Goal: Task Accomplishment & Management: Complete application form

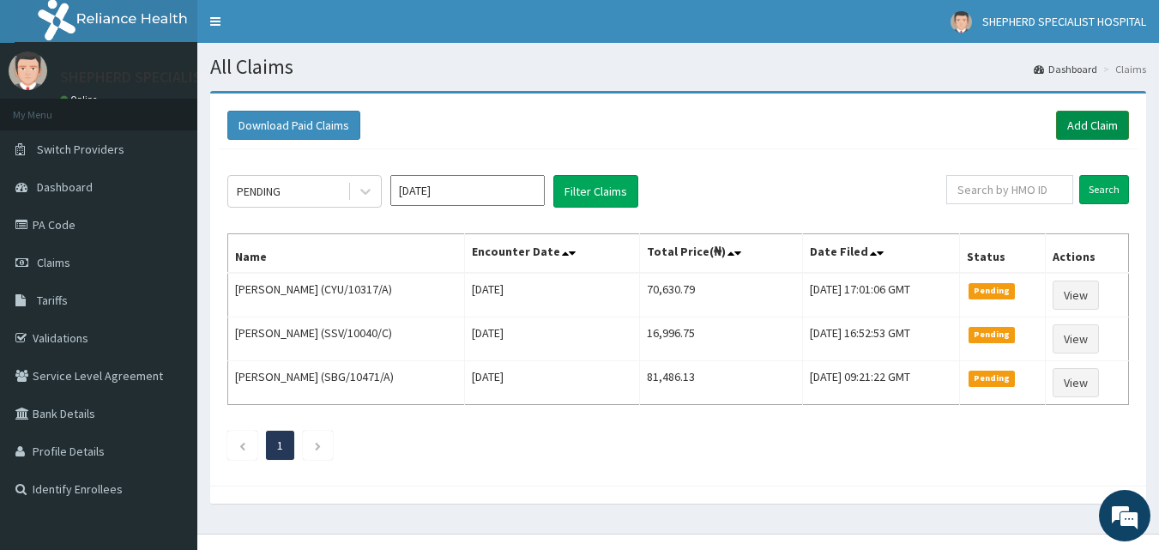
click at [1107, 123] on link "Add Claim" at bounding box center [1092, 125] width 73 height 29
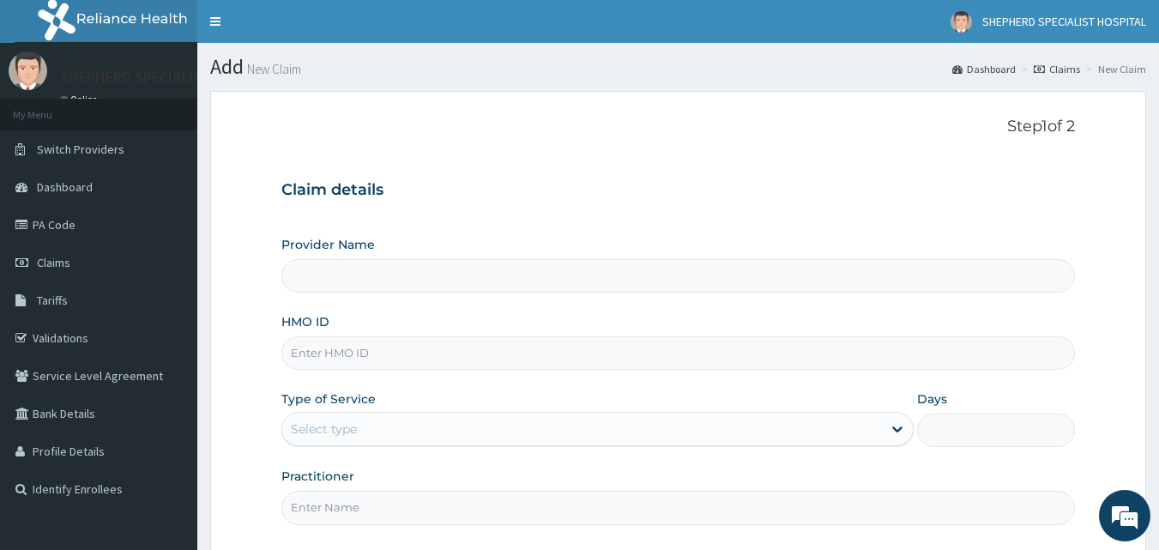
scroll to position [160, 0]
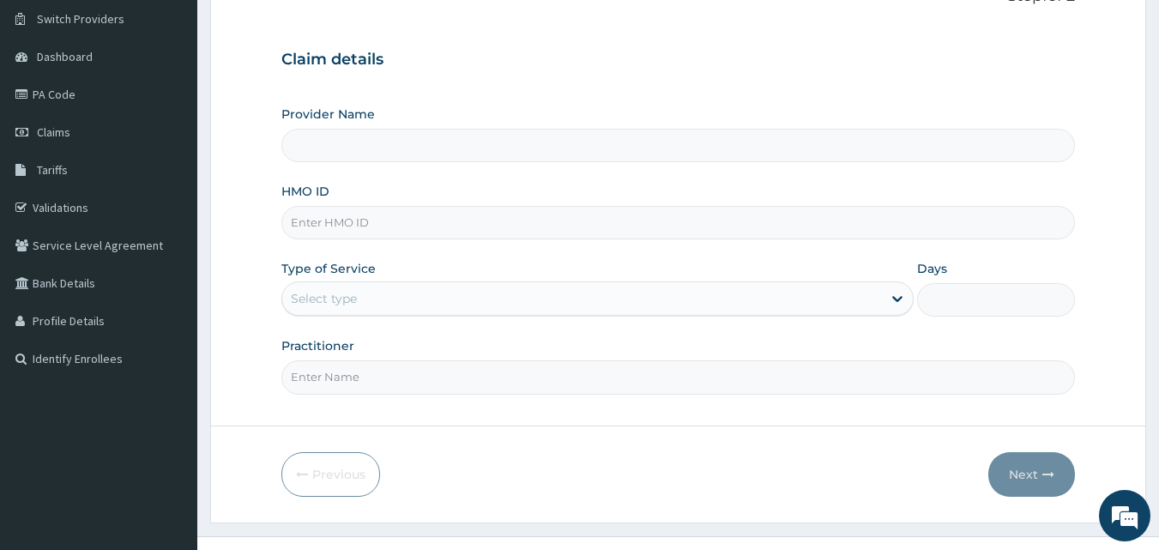
drag, startPoint x: 1171, startPoint y: 185, endPoint x: 1161, endPoint y: 315, distance: 130.9
click at [1159, 315] on html "R EL Toggle navigation [GEOGRAPHIC_DATA] - [EMAIL_ADDRESS][DOMAIN_NAME] Member …" at bounding box center [579, 225] width 1159 height 711
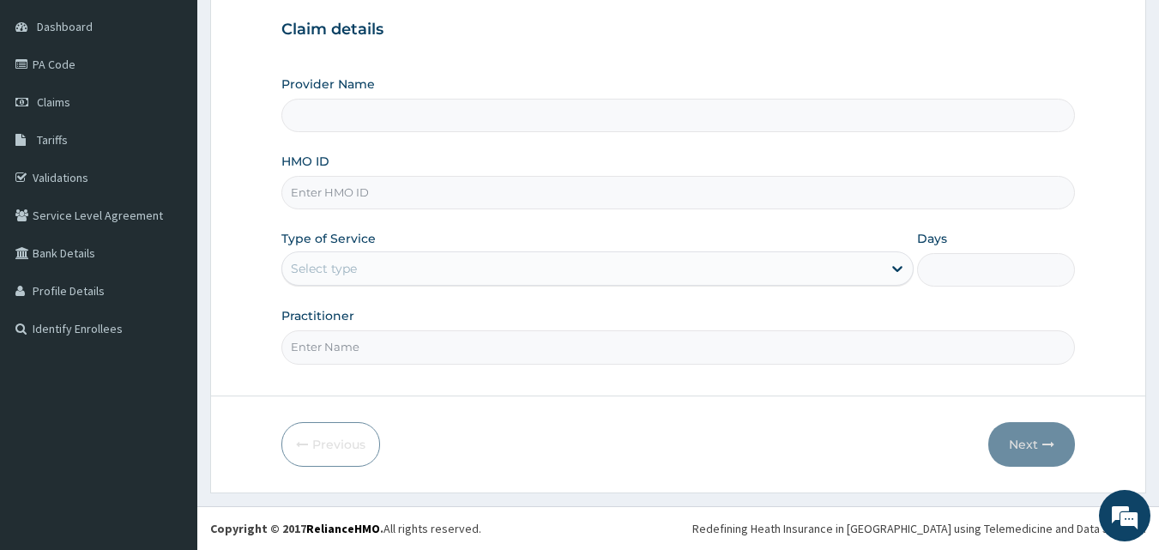
type input "SHEPHERD SPECIALIST HOSPITAL"
click at [359, 196] on input "HMO ID" at bounding box center [678, 192] width 795 height 33
type input "TAP/11344/B"
click at [344, 293] on div "Provider Name SHEPHERD SPECIALIST HOSPITAL HMO ID TAP/11344/B Type of Service S…" at bounding box center [678, 220] width 795 height 288
click at [364, 244] on label "Type of Service" at bounding box center [328, 238] width 94 height 17
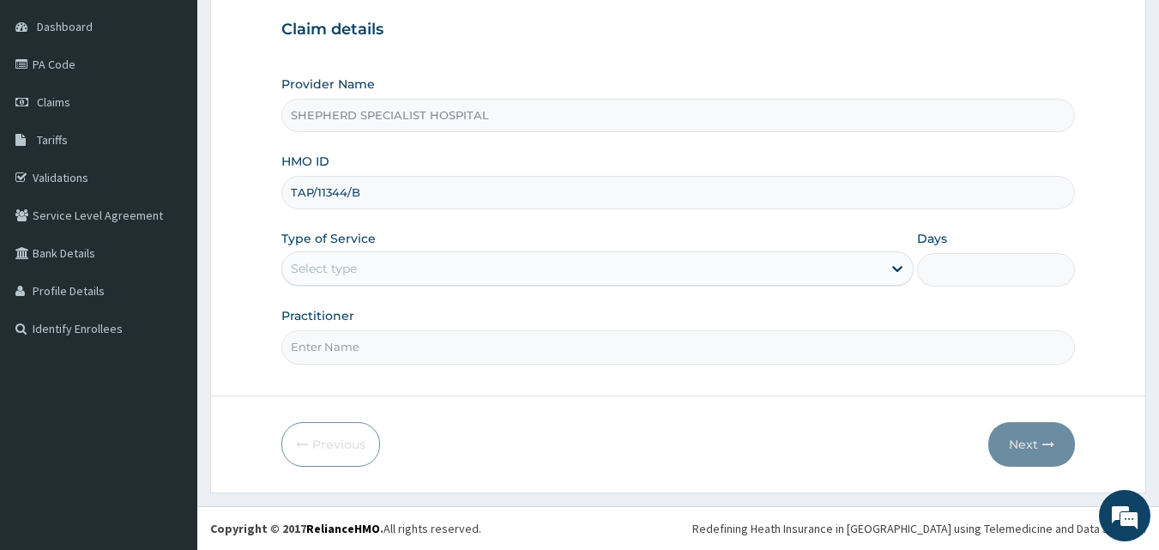
click at [350, 288] on div "Provider Name SHEPHERD SPECIALIST HOSPITAL HMO ID TAP/11344/B Type of Service S…" at bounding box center [678, 220] width 795 height 288
click at [357, 269] on div "Select type" at bounding box center [324, 268] width 66 height 17
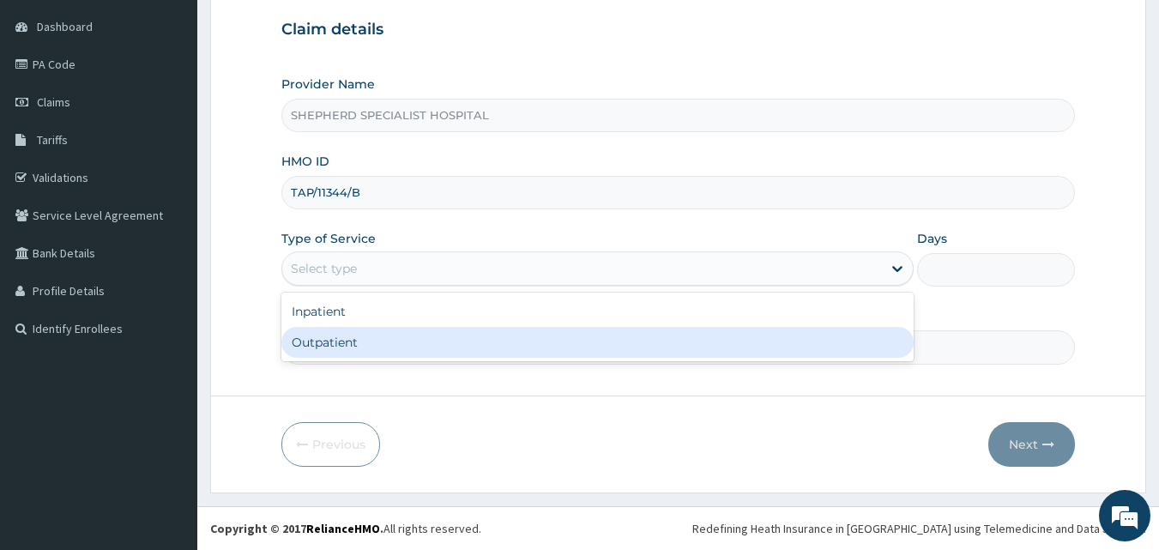
click at [344, 343] on div "Outpatient" at bounding box center [597, 342] width 633 height 31
type input "1"
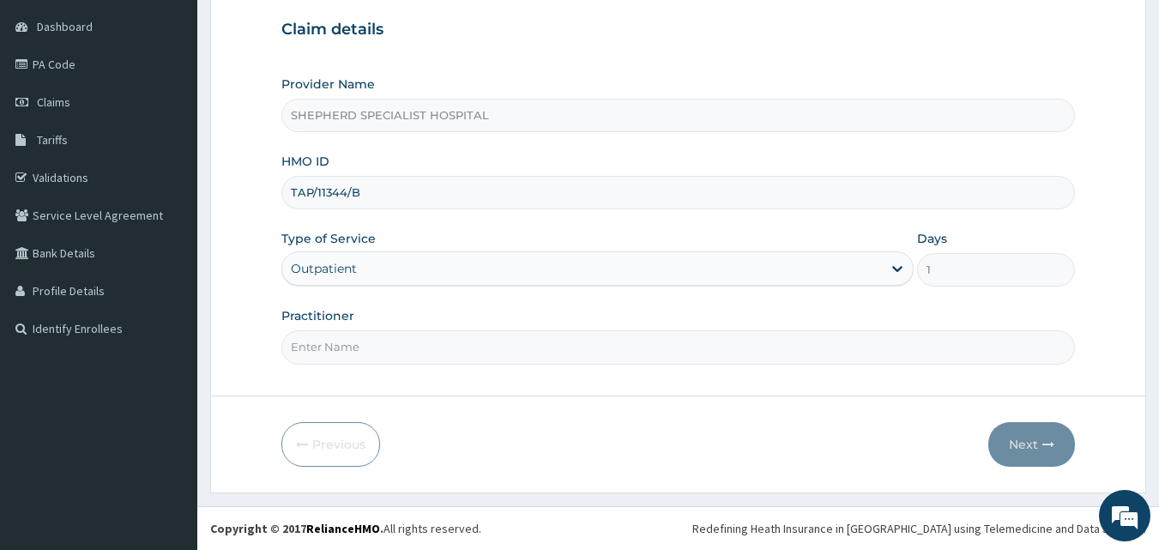
click at [345, 344] on input "Practitioner" at bounding box center [678, 346] width 795 height 33
type input "[PERSON_NAME]"
click at [1041, 434] on button "Next" at bounding box center [1032, 444] width 87 height 45
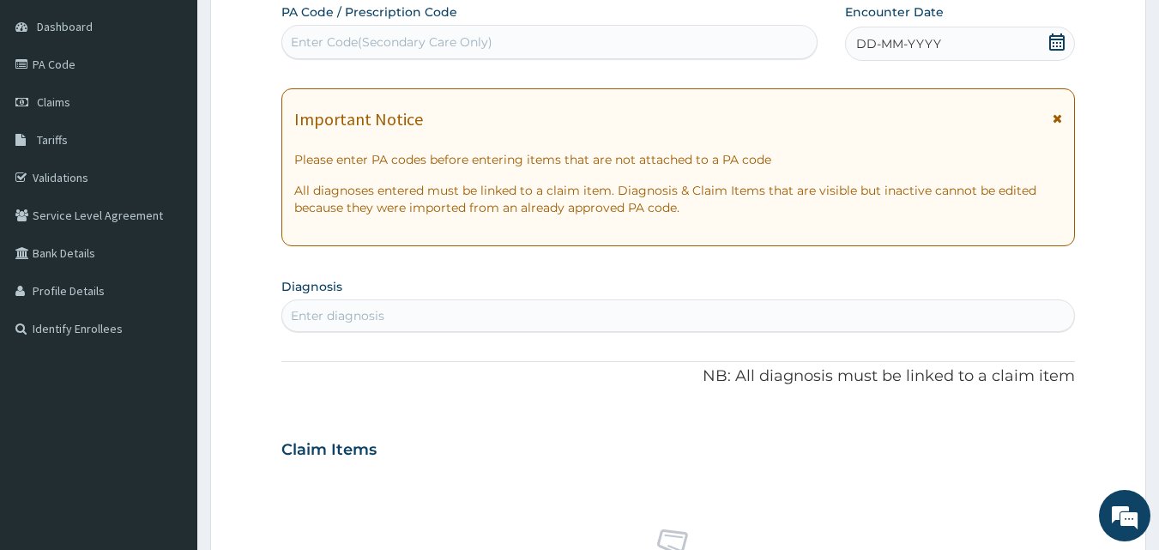
click at [1057, 42] on icon at bounding box center [1057, 41] width 15 height 17
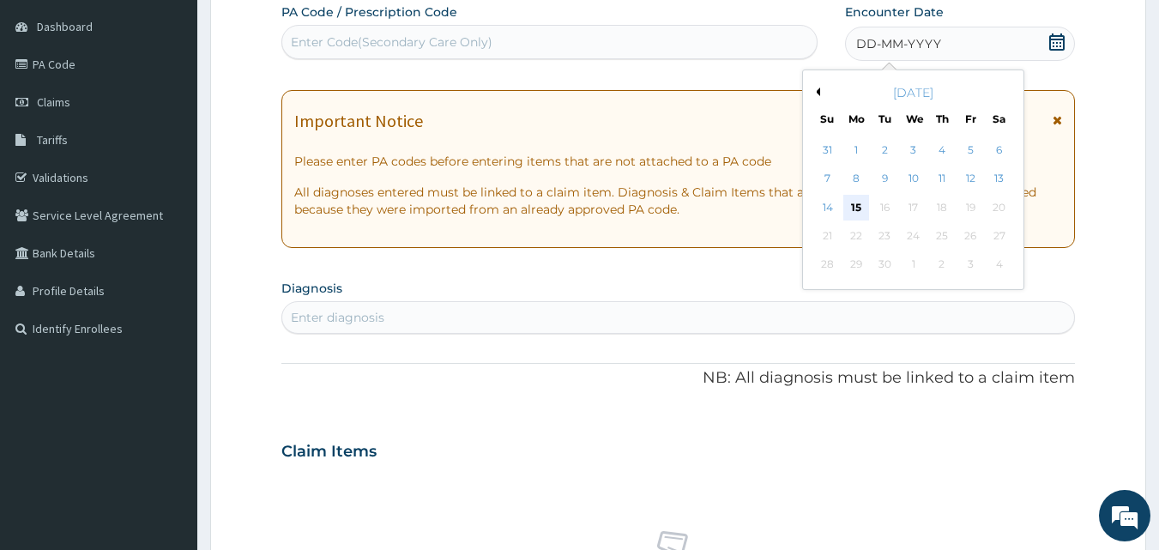
click at [860, 207] on div "15" at bounding box center [857, 208] width 26 height 26
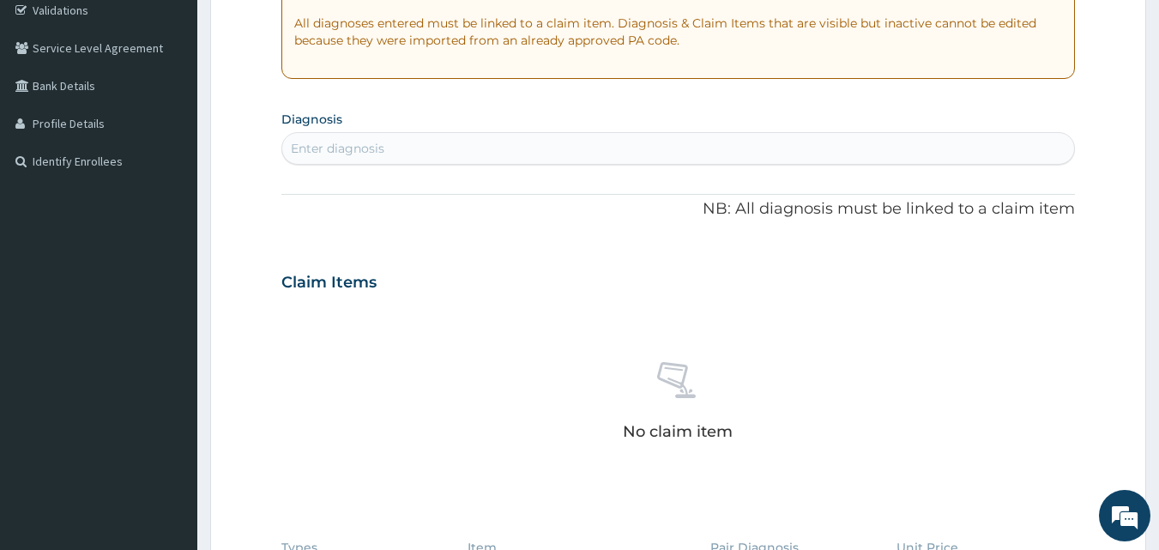
scroll to position [331, 0]
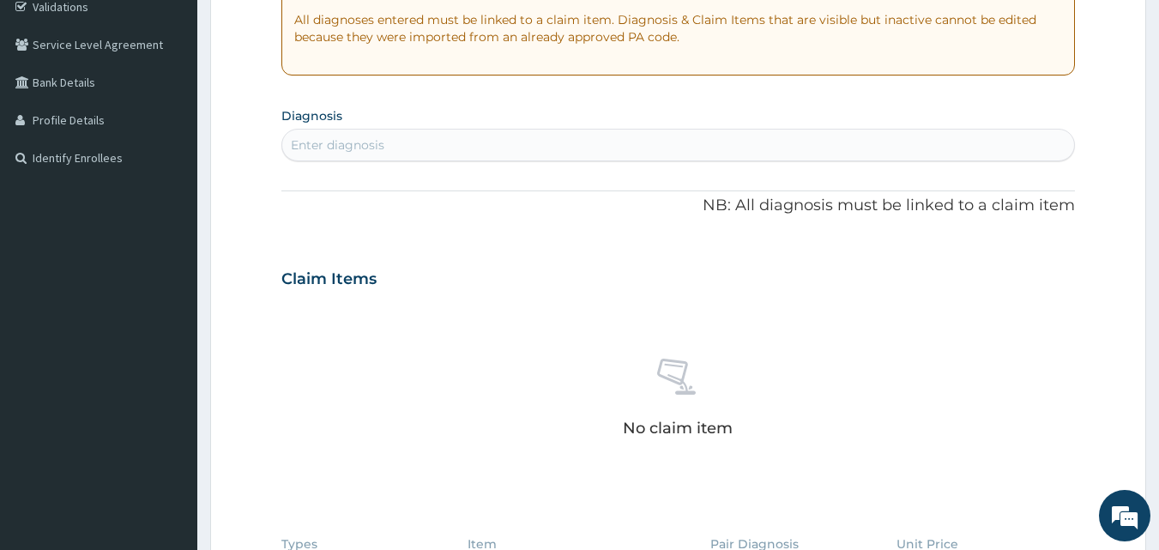
click at [469, 148] on div "Enter diagnosis" at bounding box center [678, 144] width 793 height 27
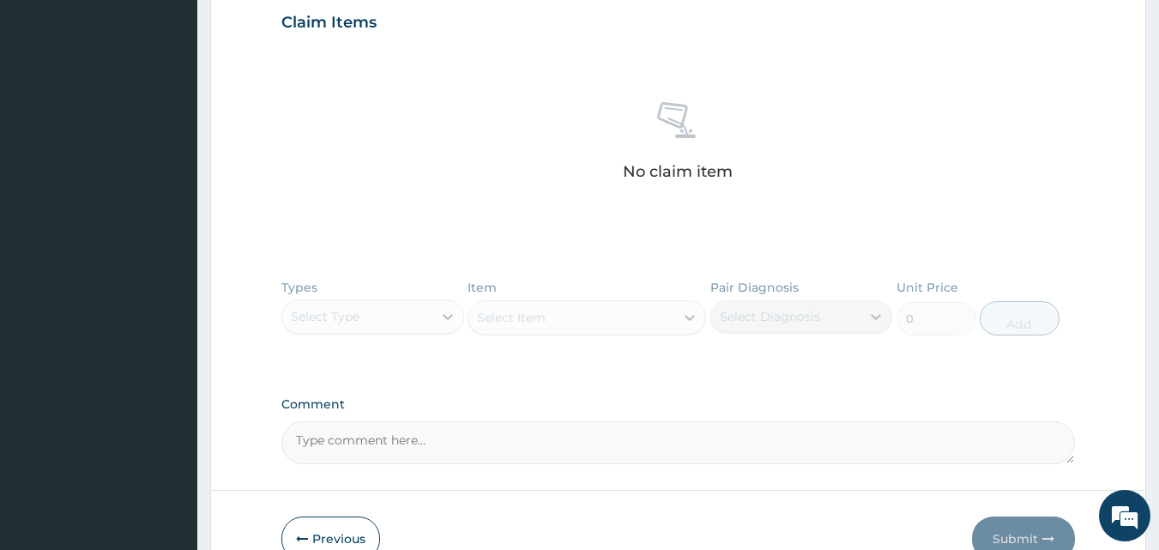
scroll to position [586, 0]
click at [390, 298] on div "Types Select Type Item Select Item Pair Diagnosis Select Diagnosis Unit Price 0…" at bounding box center [678, 322] width 795 height 100
click at [390, 326] on div "Types Select Type Item Select Item Pair Diagnosis Select Diagnosis Unit Price 0…" at bounding box center [678, 322] width 795 height 100
click at [408, 323] on div "Types Select Type Item Select Item Pair Diagnosis Select Diagnosis Unit Price 0…" at bounding box center [678, 322] width 795 height 100
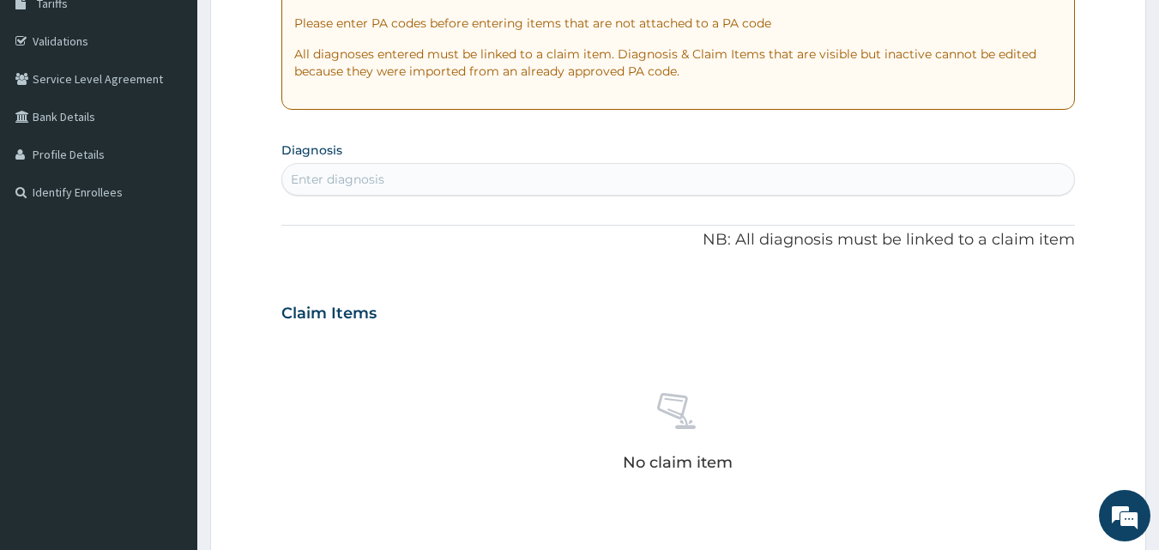
scroll to position [303, 0]
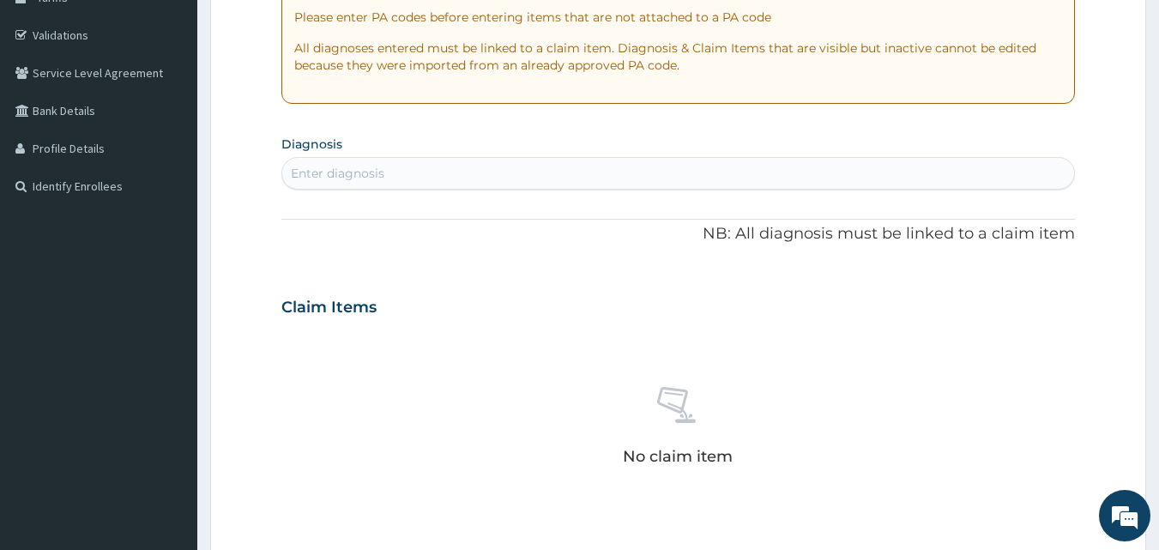
click at [431, 174] on div "Enter diagnosis" at bounding box center [678, 173] width 793 height 27
type input "MALA"
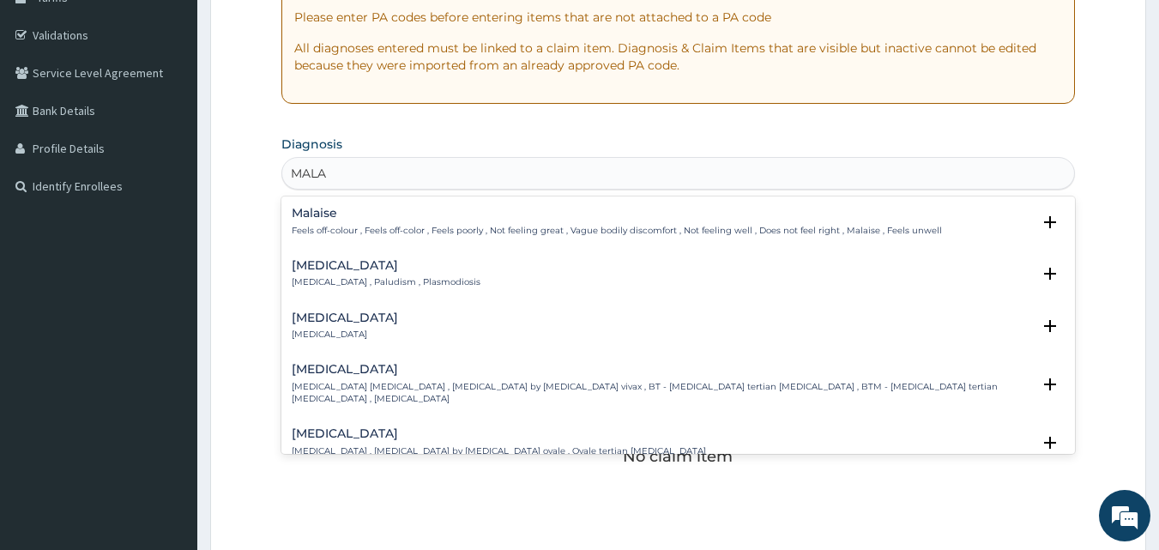
click at [337, 210] on h4 "Malaise" at bounding box center [617, 213] width 651 height 13
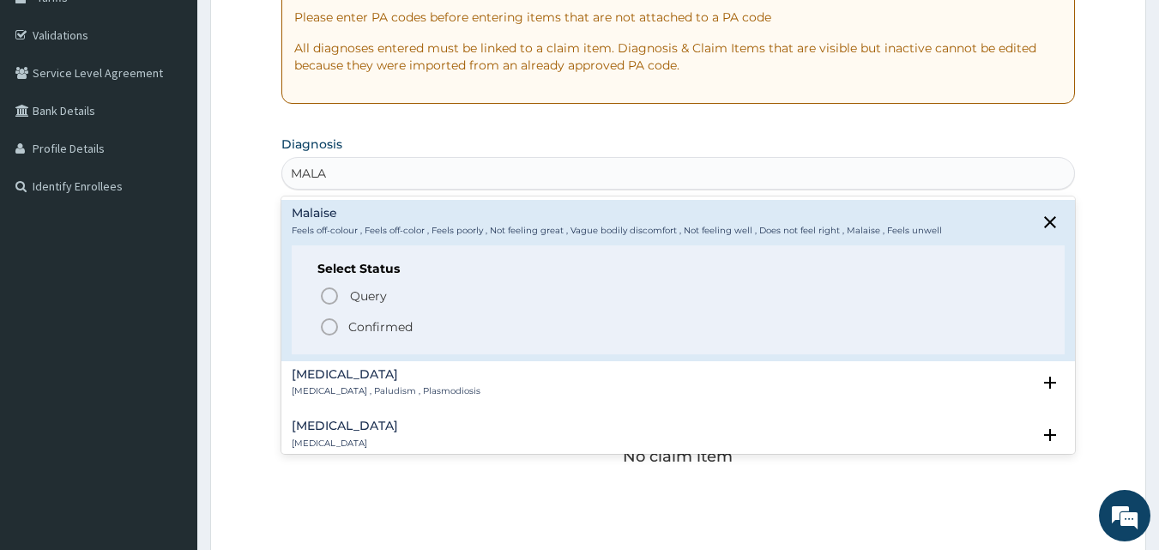
click at [384, 322] on p "Confirmed" at bounding box center [380, 326] width 64 height 17
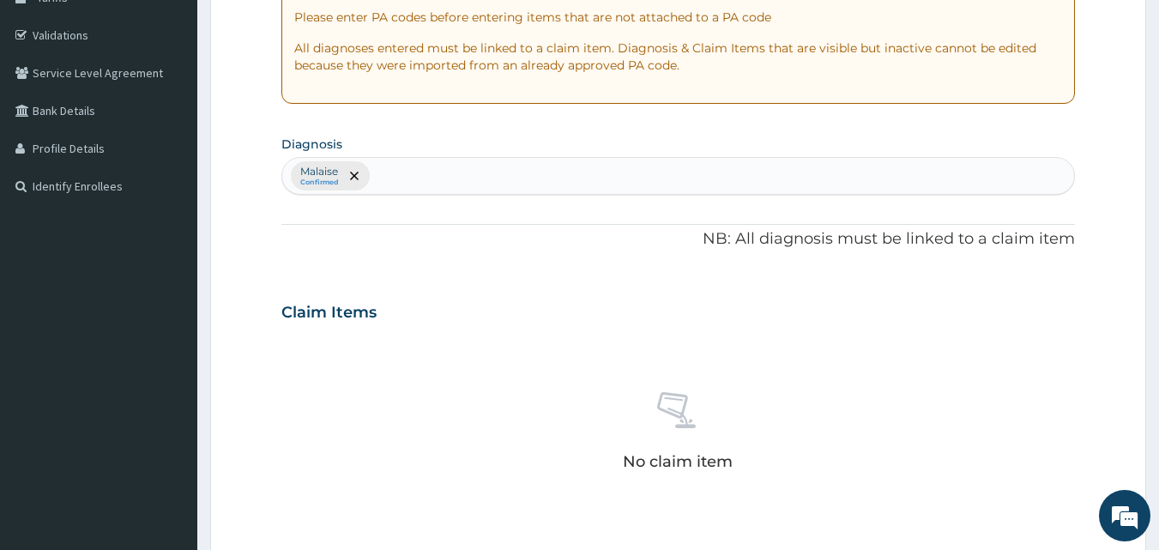
scroll to position [518, 0]
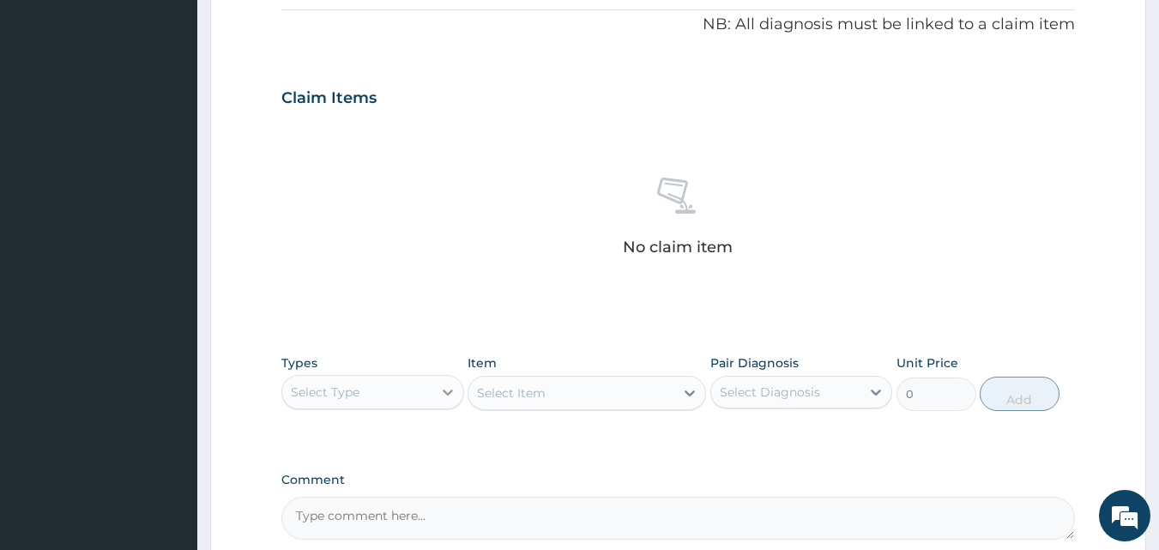
click at [445, 384] on icon at bounding box center [447, 392] width 17 height 17
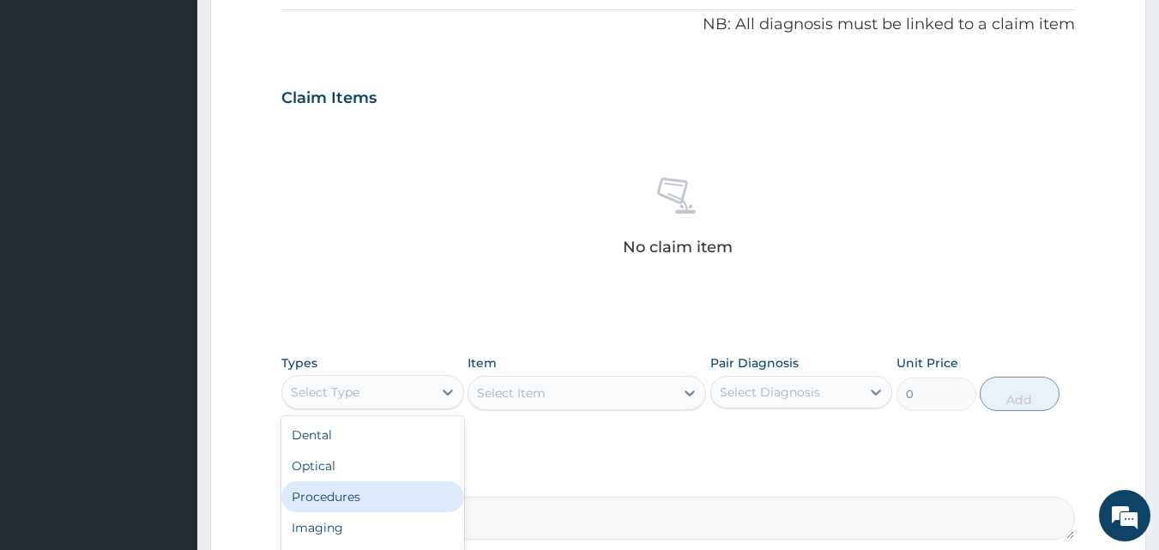
click at [341, 492] on div "Procedures" at bounding box center [372, 496] width 183 height 31
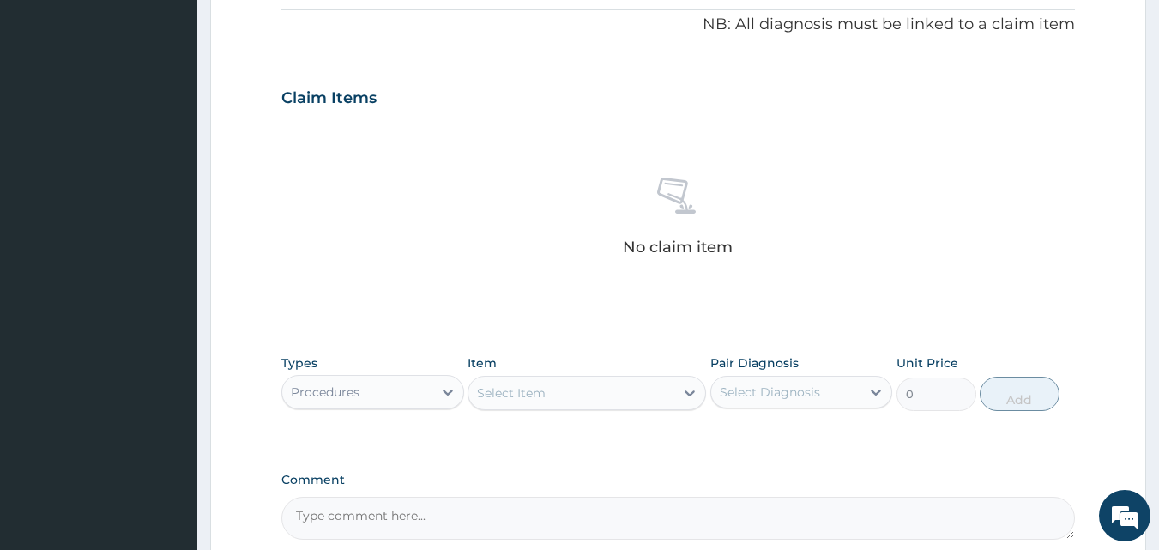
click at [578, 398] on div "Select Item" at bounding box center [572, 392] width 206 height 27
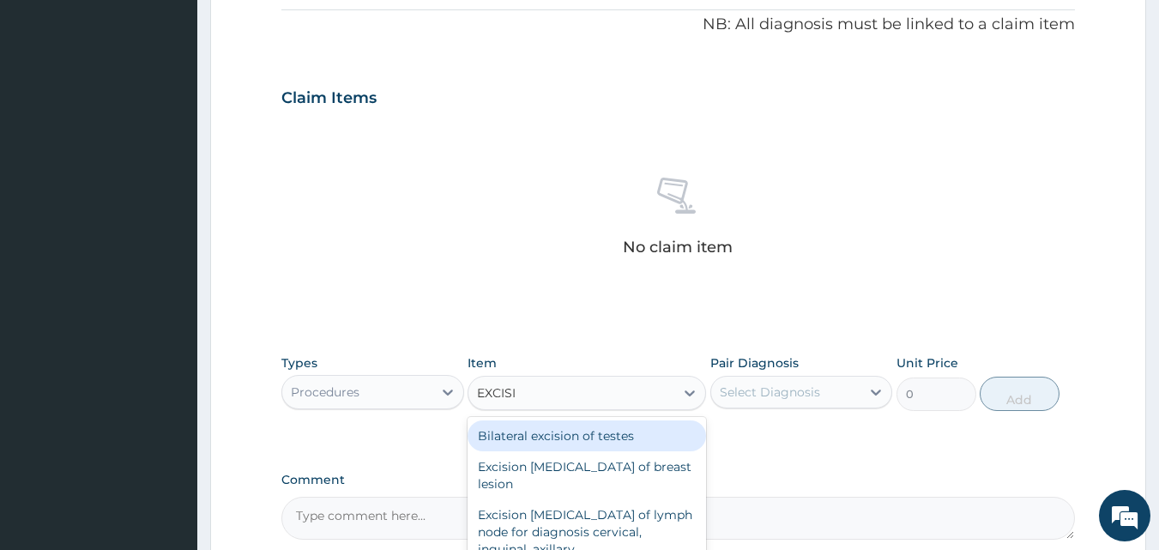
type input "EXCISIO"
click at [606, 440] on div "Bilateral excision of testes" at bounding box center [587, 436] width 239 height 31
type input "57500"
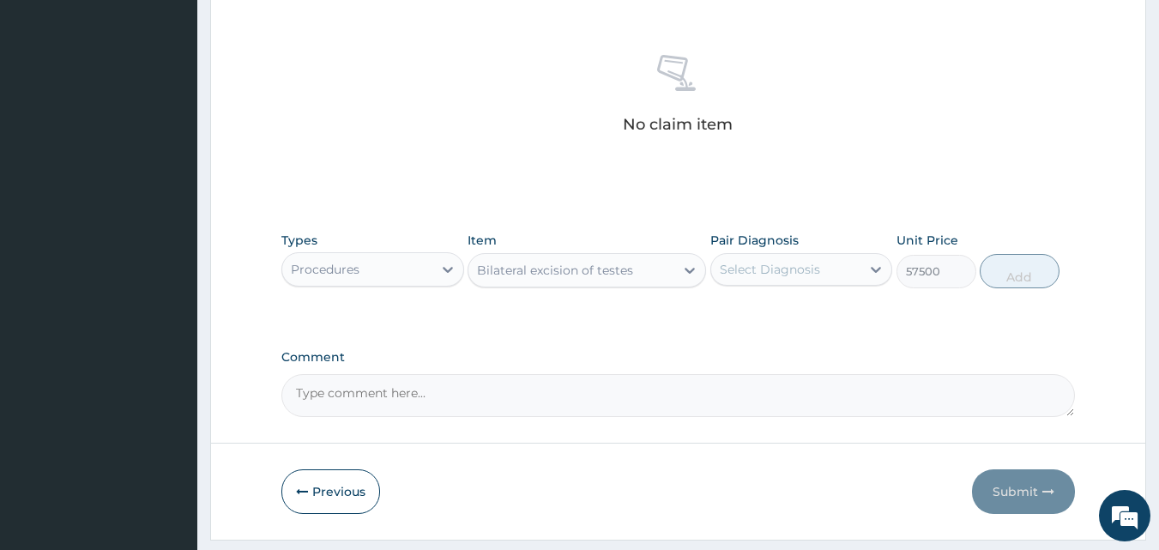
scroll to position [659, 0]
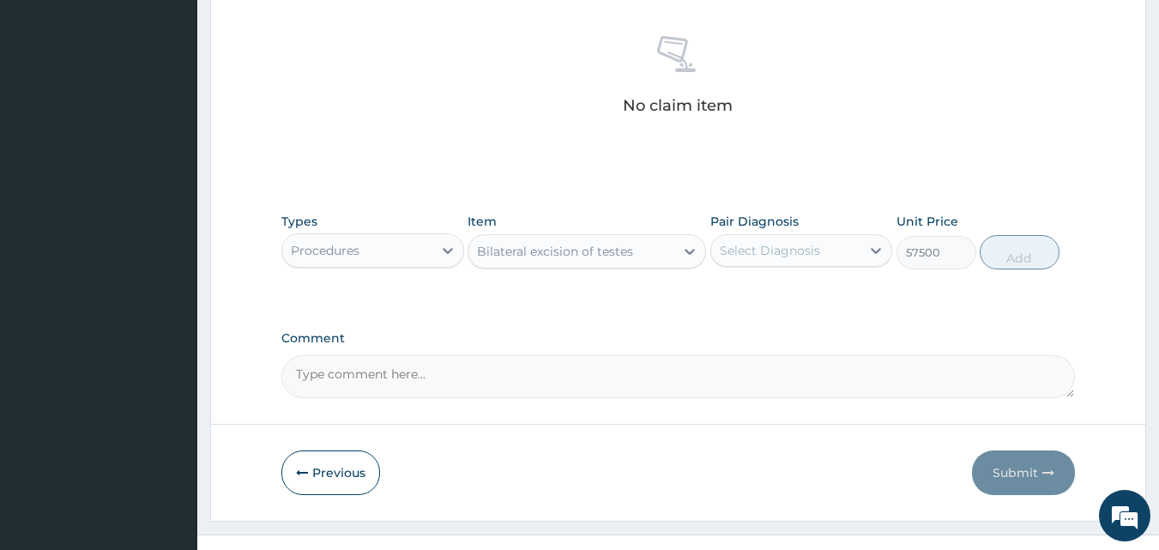
click at [768, 251] on div "Select Diagnosis" at bounding box center [770, 250] width 100 height 17
click at [765, 286] on label "Malaise" at bounding box center [761, 292] width 45 height 17
checkbox input "true"
click at [1026, 259] on button "Add" at bounding box center [1020, 252] width 80 height 34
type input "0"
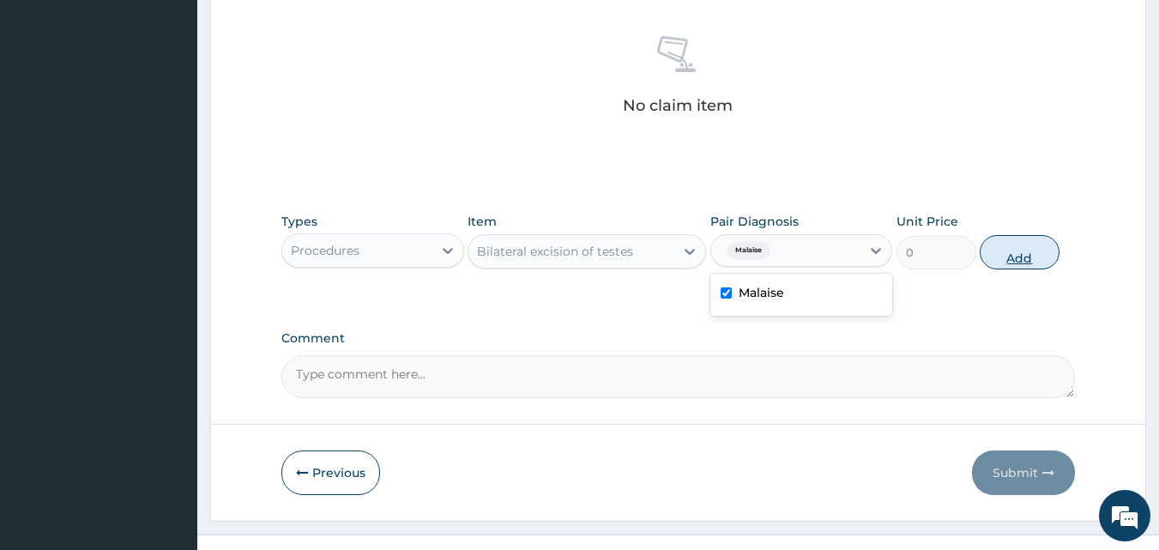
scroll to position [619, 0]
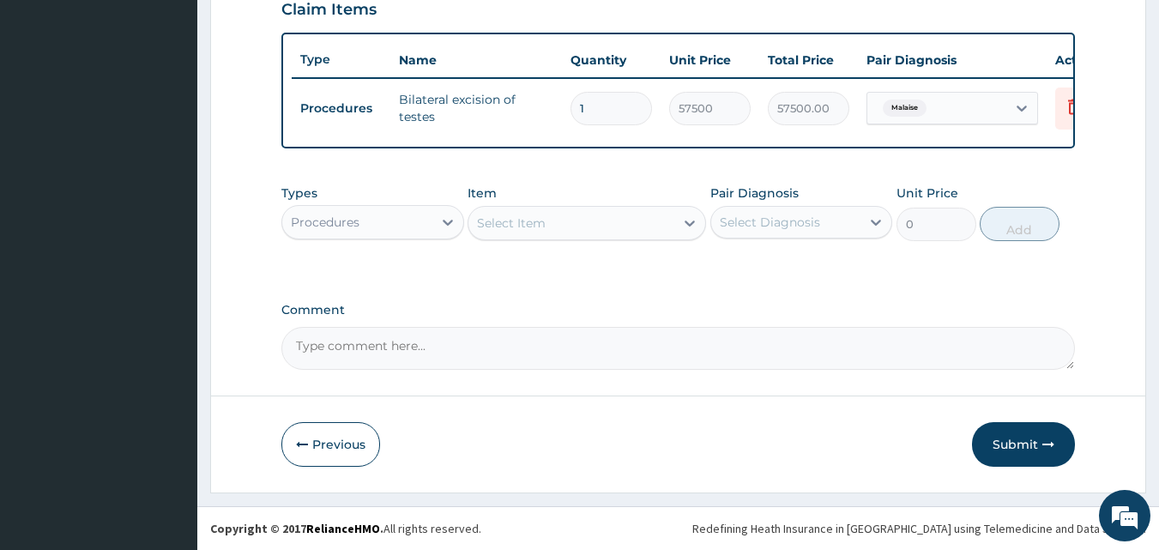
click at [581, 220] on div "Select Item" at bounding box center [572, 222] width 206 height 27
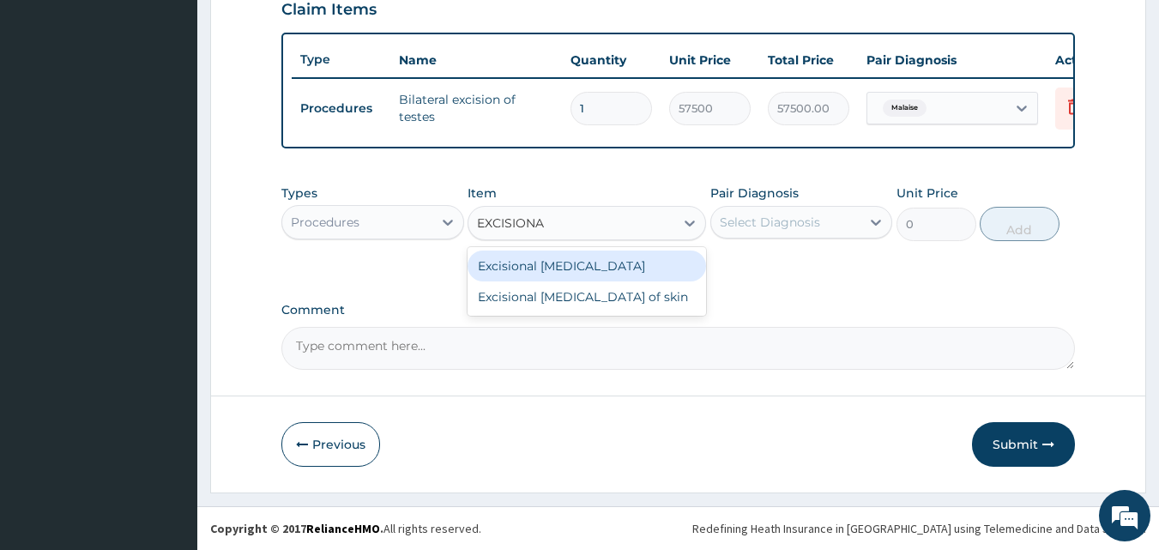
type input "EXCISIONAL"
click at [554, 268] on div "Excisional [MEDICAL_DATA]" at bounding box center [587, 266] width 239 height 31
type input "25300"
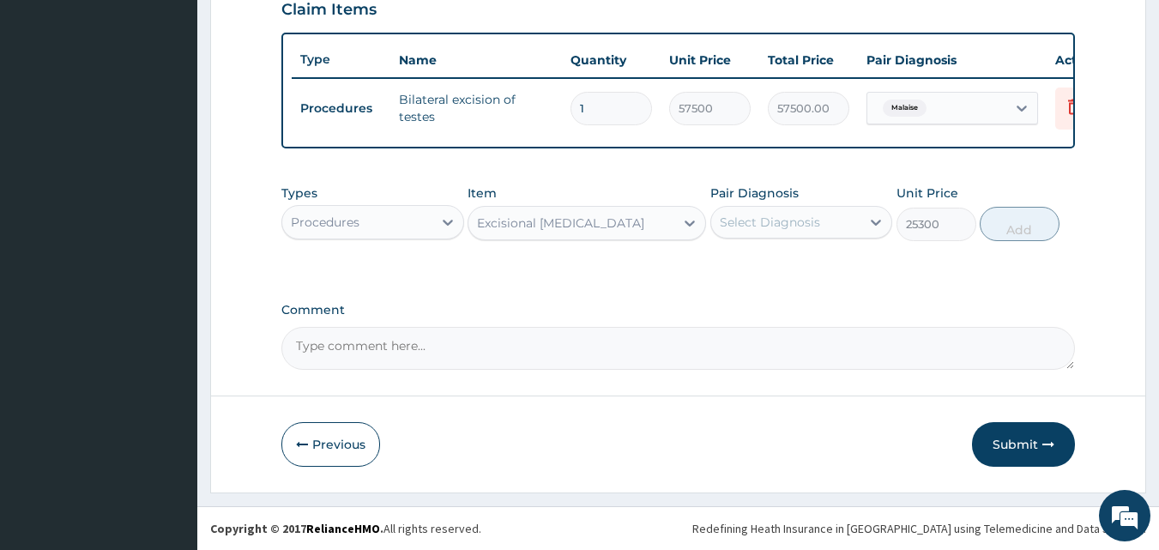
click at [606, 212] on div "Excisional [MEDICAL_DATA]" at bounding box center [572, 222] width 206 height 27
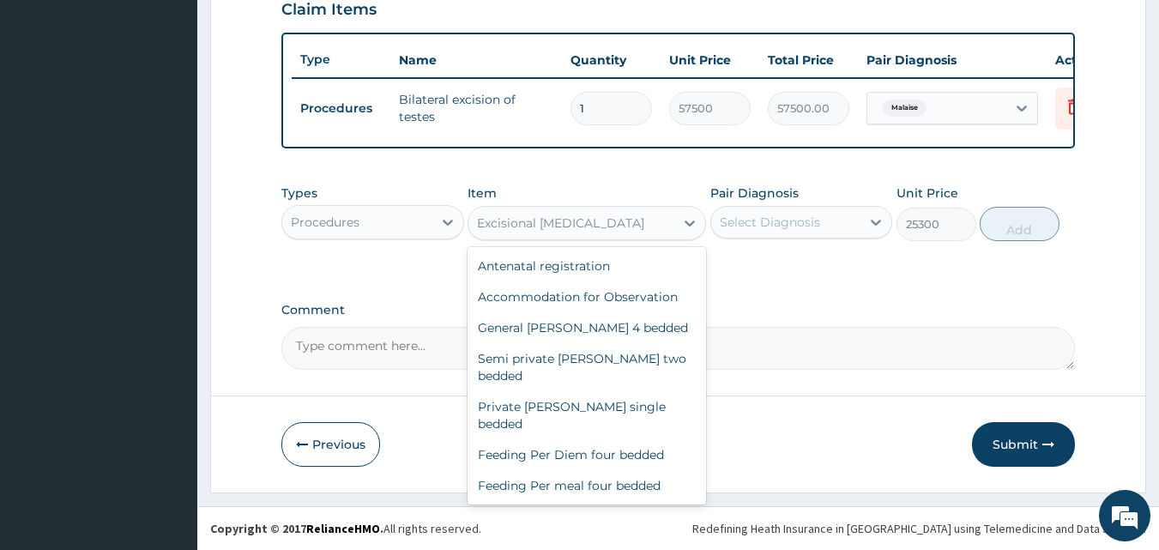
scroll to position [15788, 0]
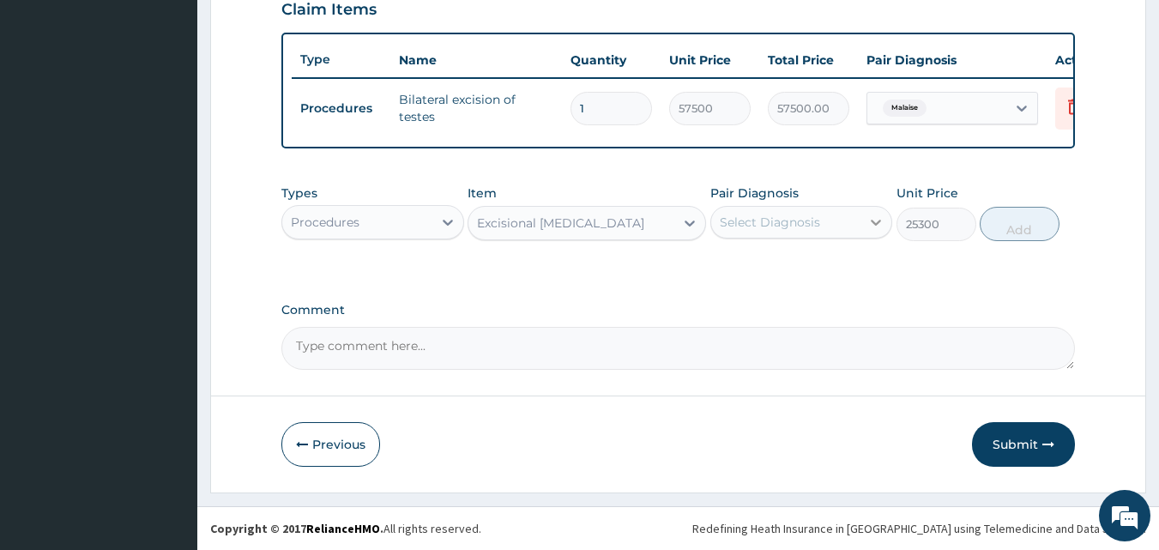
click at [873, 224] on icon at bounding box center [876, 222] width 17 height 17
click at [852, 253] on div "Malaise" at bounding box center [802, 266] width 183 height 35
checkbox input "true"
click at [1056, 221] on button "Add" at bounding box center [1020, 224] width 80 height 34
type input "0"
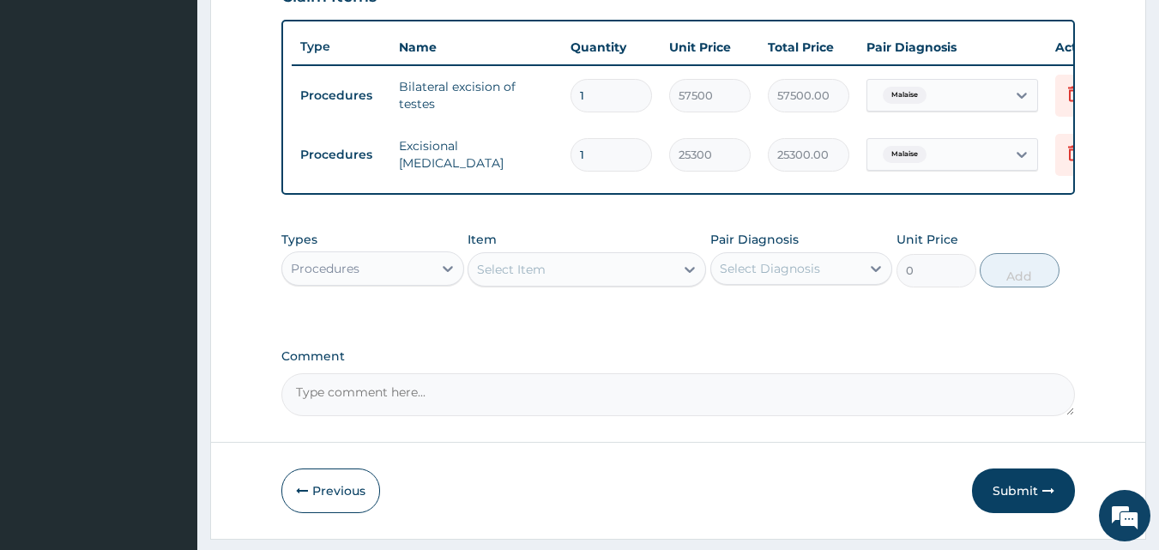
click at [557, 283] on div "Select Item" at bounding box center [572, 269] width 206 height 27
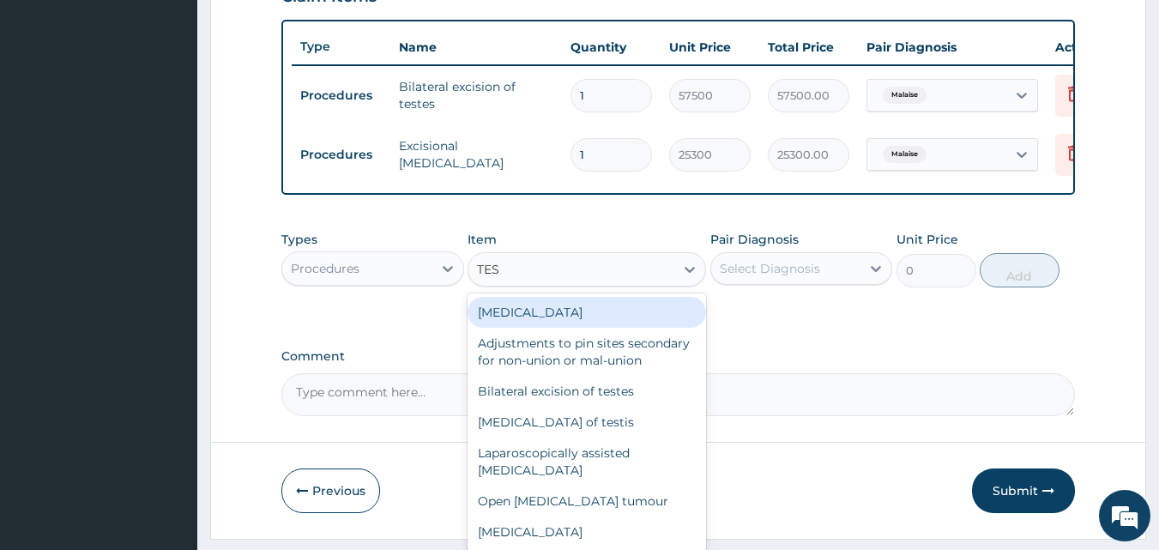
type input "TEST"
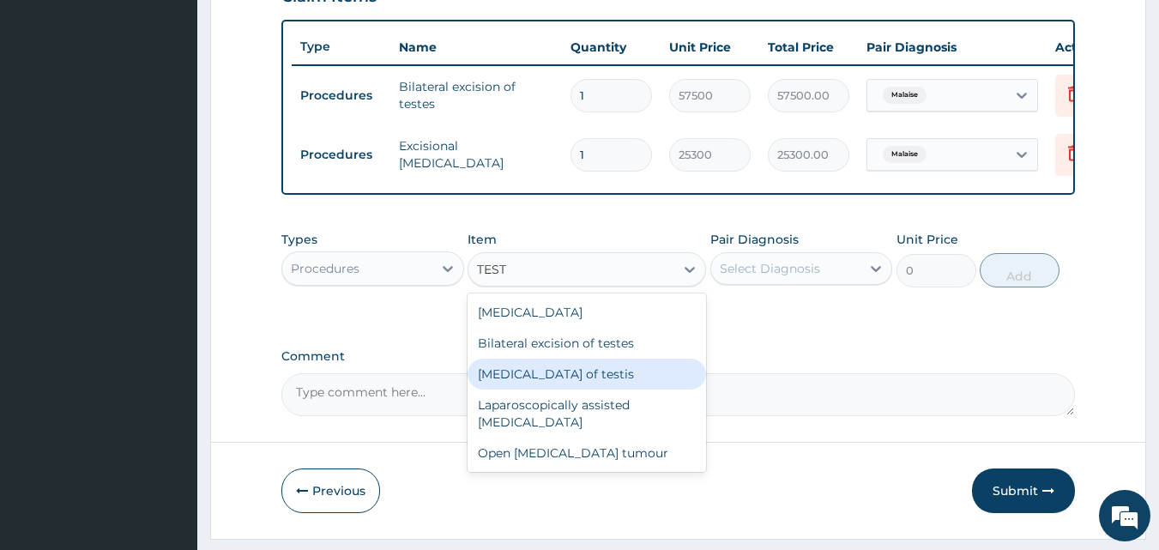
click at [555, 389] on div "[MEDICAL_DATA] of testis" at bounding box center [587, 374] width 239 height 31
type input "43700"
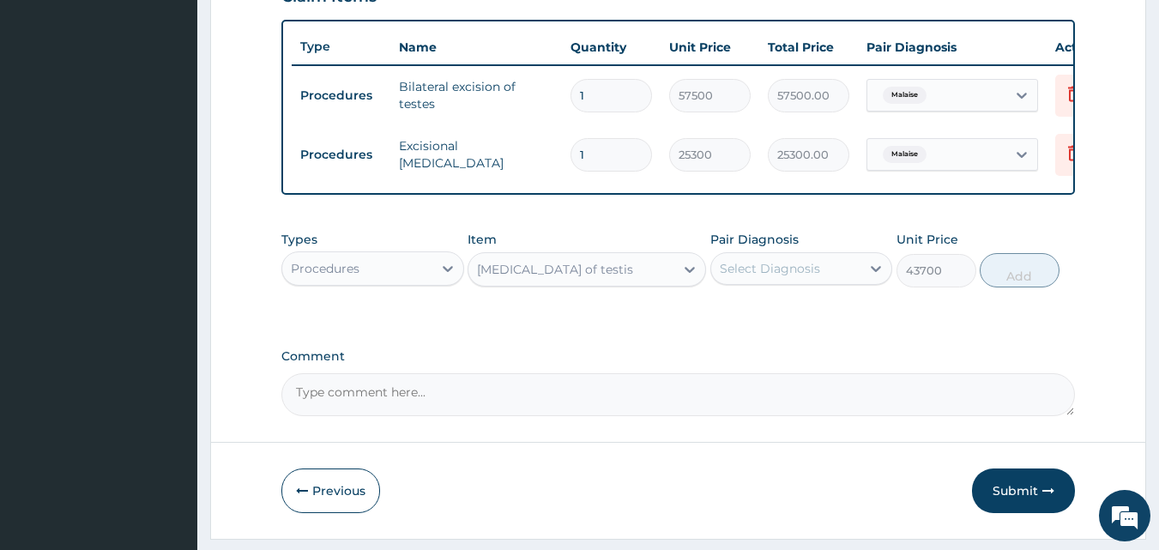
click at [791, 276] on div "Select Diagnosis" at bounding box center [770, 268] width 100 height 17
click at [762, 319] on label "Malaise" at bounding box center [761, 310] width 45 height 17
checkbox input "true"
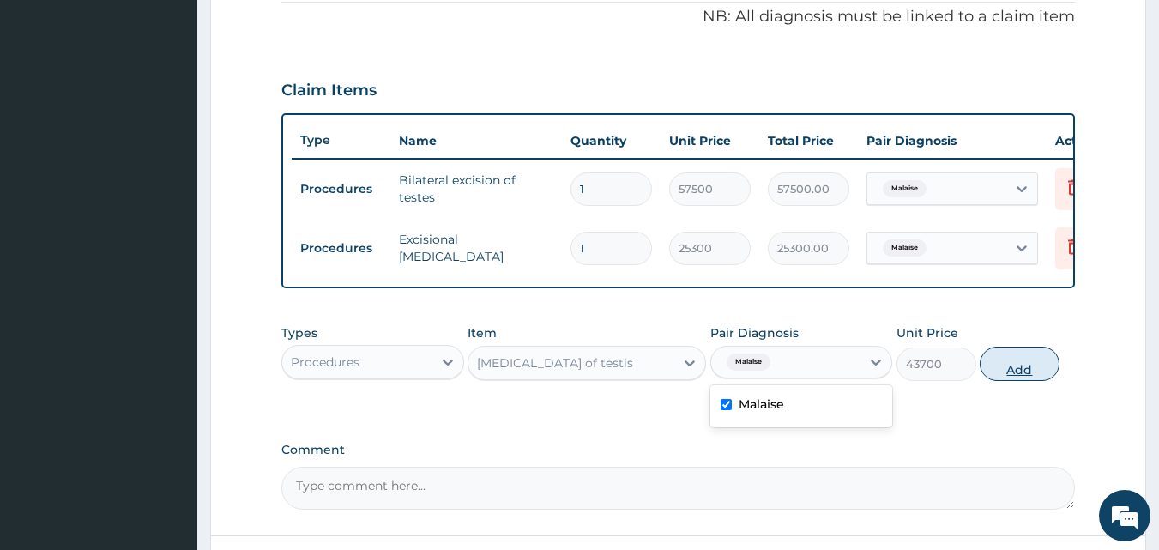
click at [1010, 375] on button "Add" at bounding box center [1020, 364] width 80 height 34
type input "0"
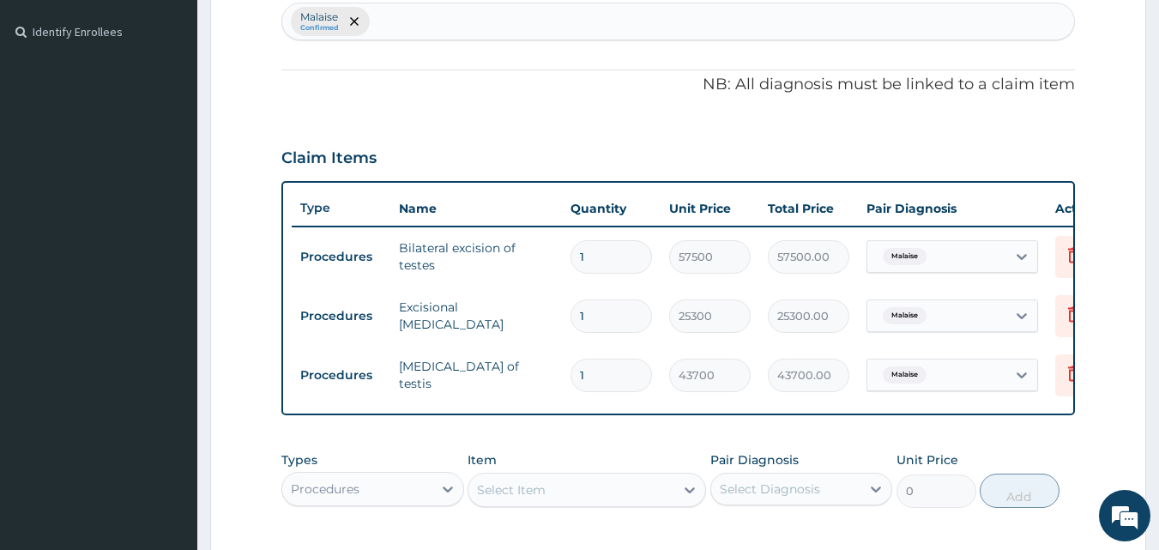
scroll to position [0, 0]
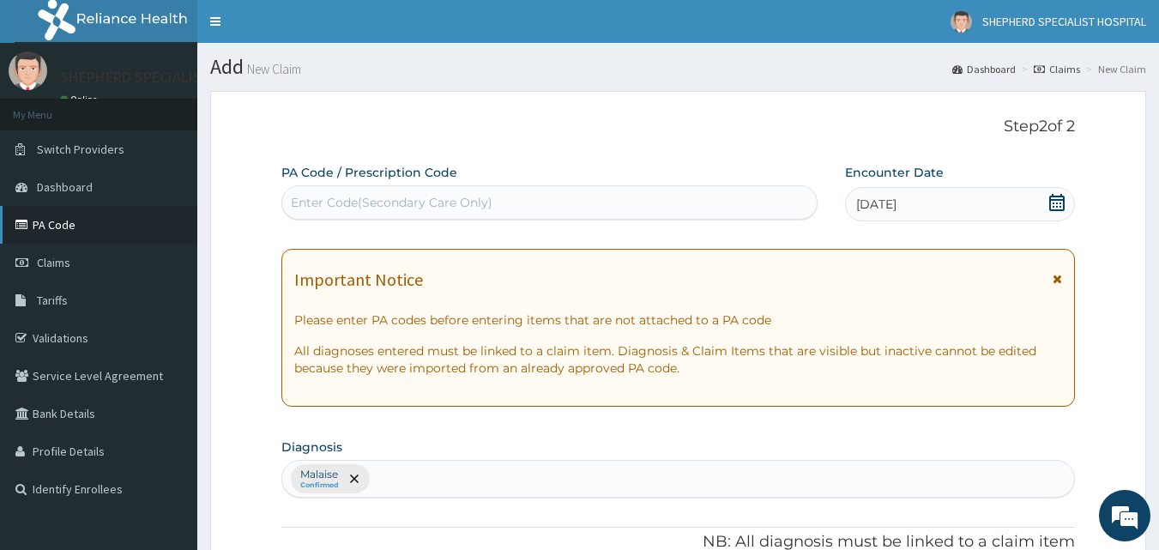
click at [44, 218] on link "PA Code" at bounding box center [98, 225] width 197 height 38
